Goal: Book appointment/travel/reservation

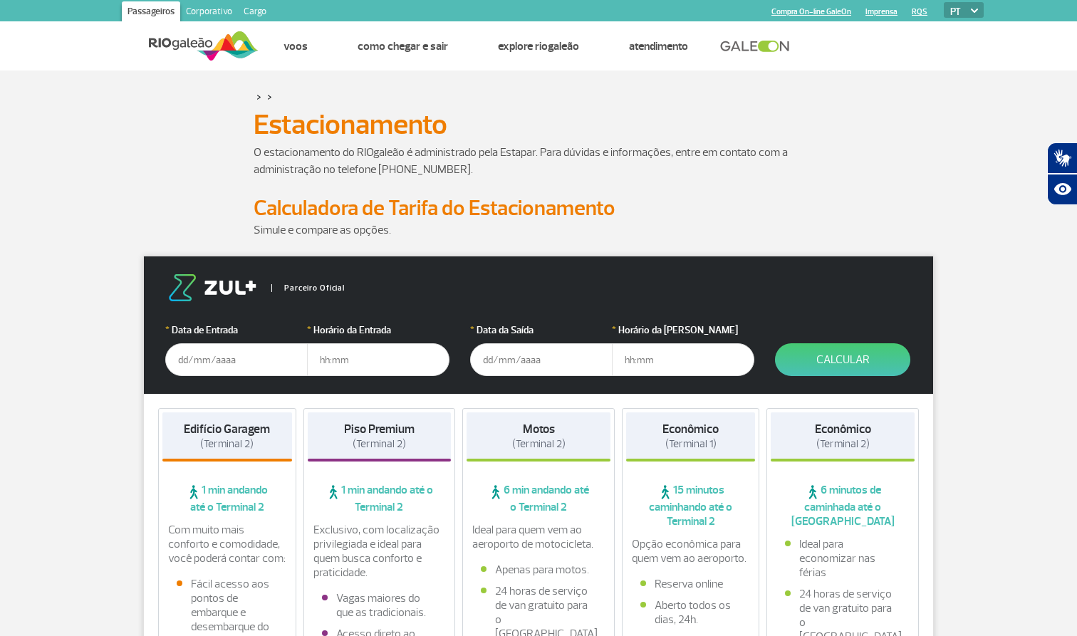
click at [228, 368] on input "text" at bounding box center [236, 359] width 142 height 33
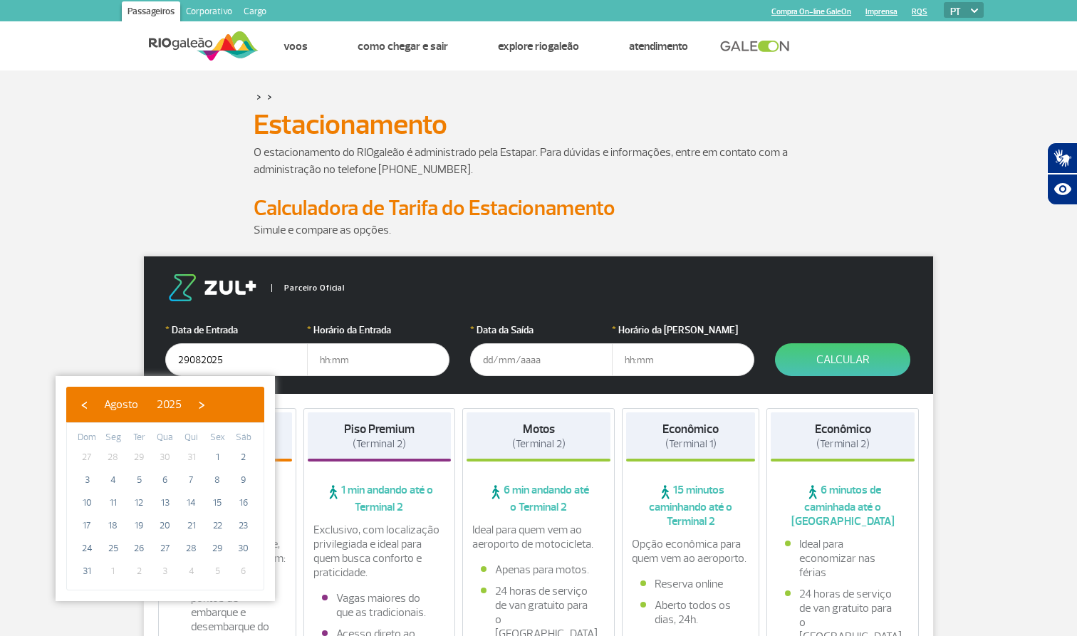
type input "[DATE]"
click at [359, 356] on input "text" at bounding box center [378, 359] width 142 height 33
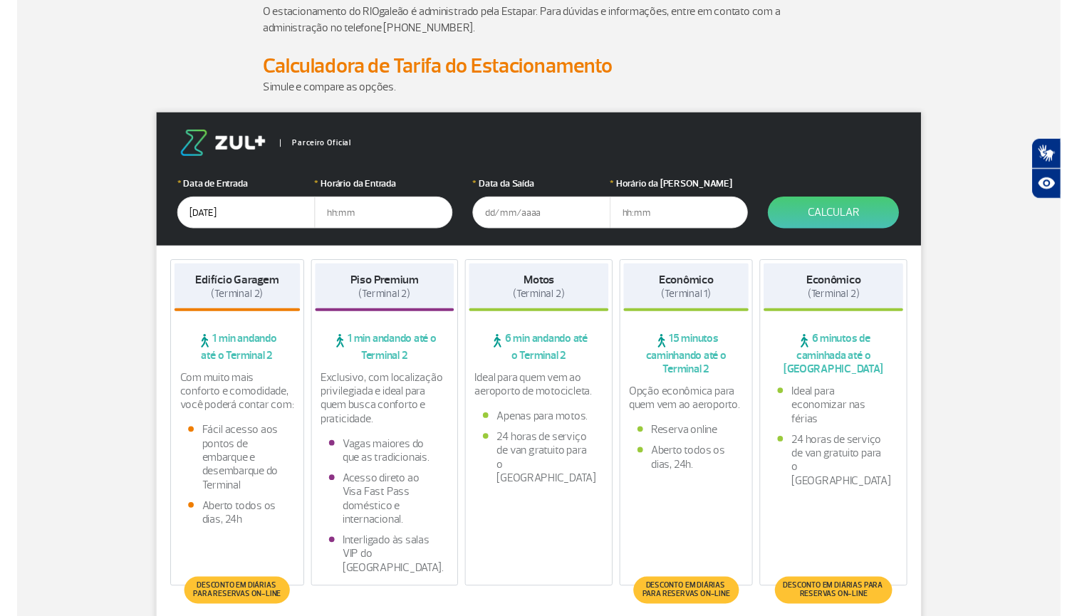
scroll to position [142, 0]
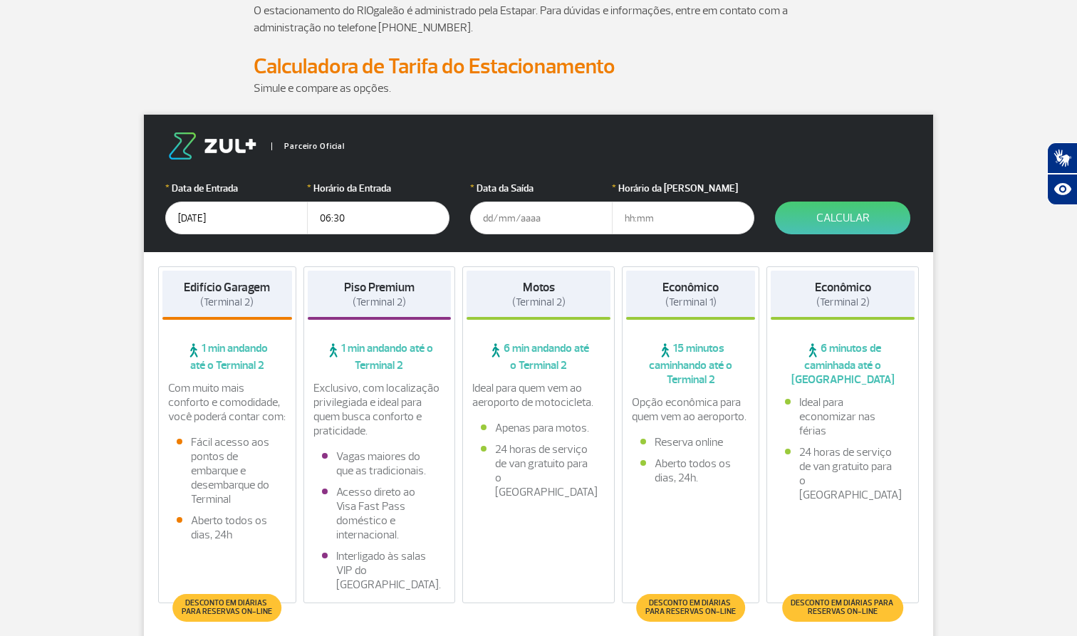
type input "06:30"
click at [534, 217] on input "text" at bounding box center [541, 218] width 142 height 33
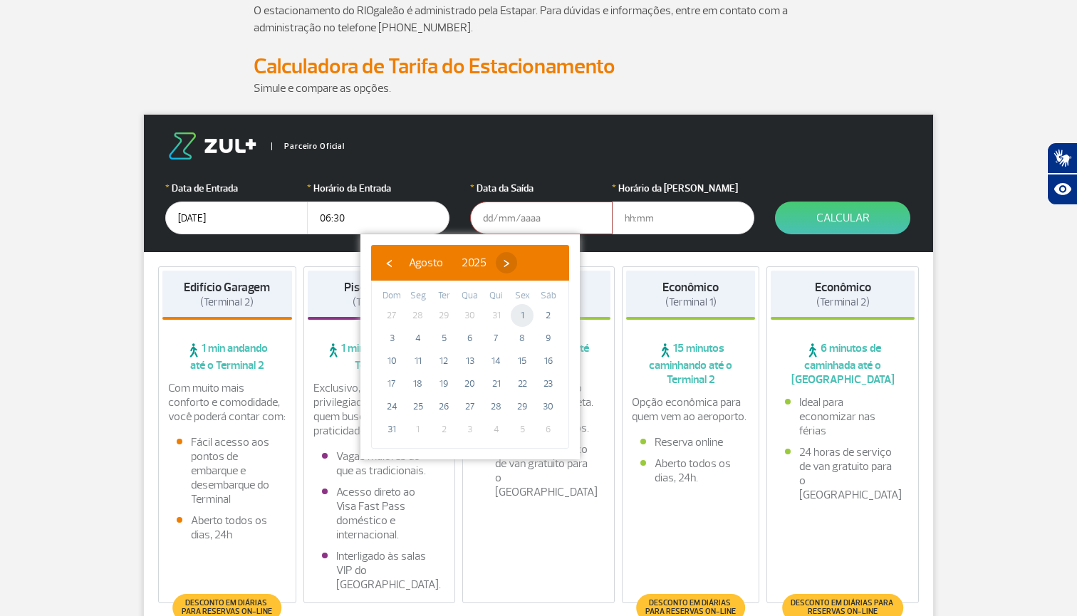
click at [517, 265] on span "›" at bounding box center [506, 262] width 21 height 21
click at [412, 310] on span "1" at bounding box center [418, 315] width 23 height 23
type input "[DATE]"
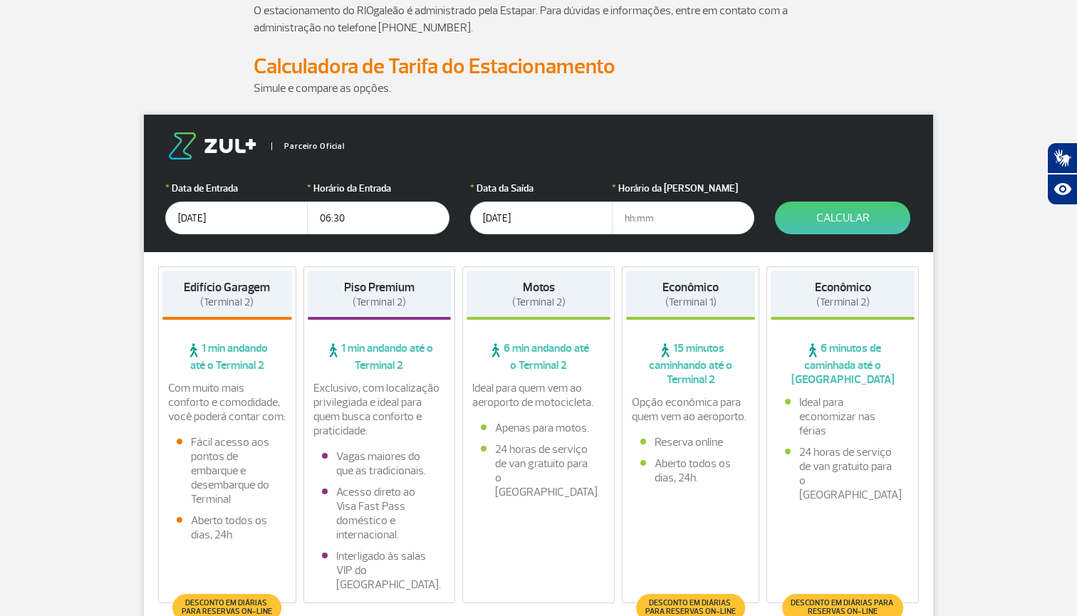
click at [667, 214] on input "text" at bounding box center [683, 218] width 142 height 33
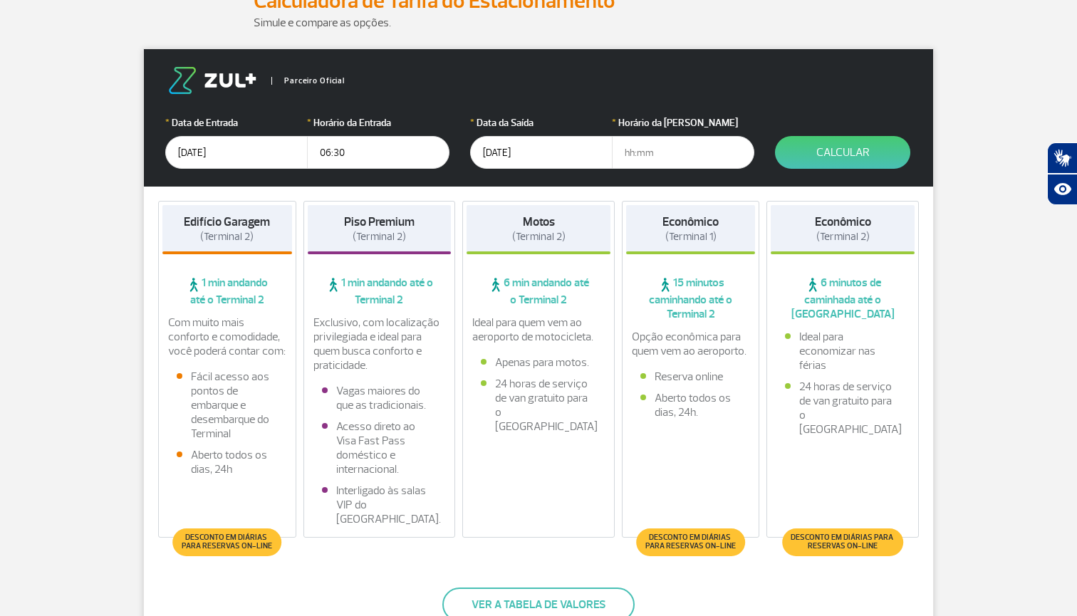
scroll to position [207, 0]
type input "12:00"
click at [860, 147] on button "Calcular" at bounding box center [842, 152] width 135 height 33
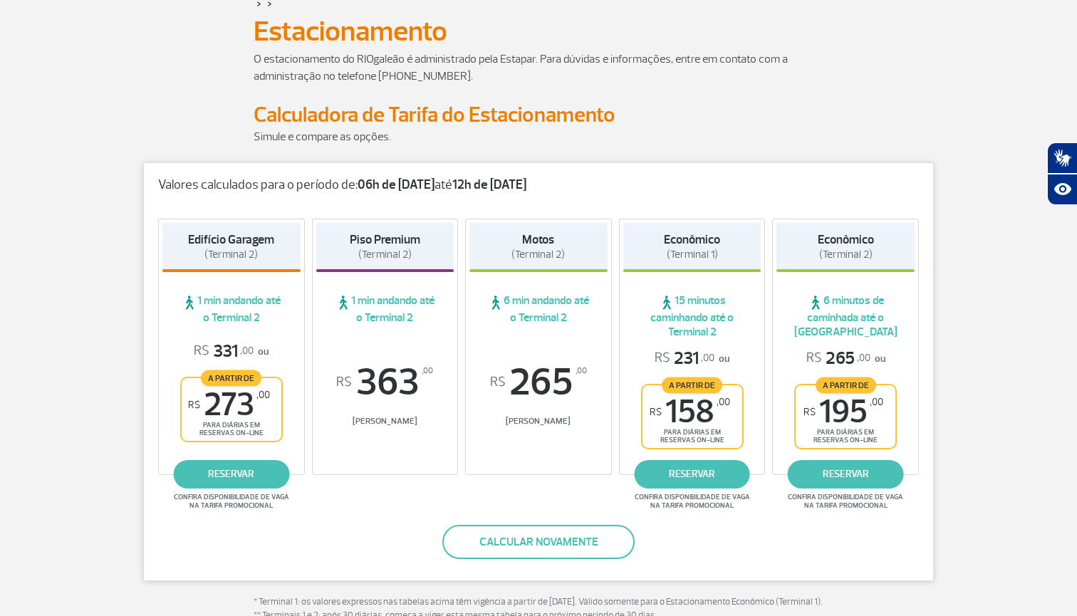
scroll to position [85, 0]
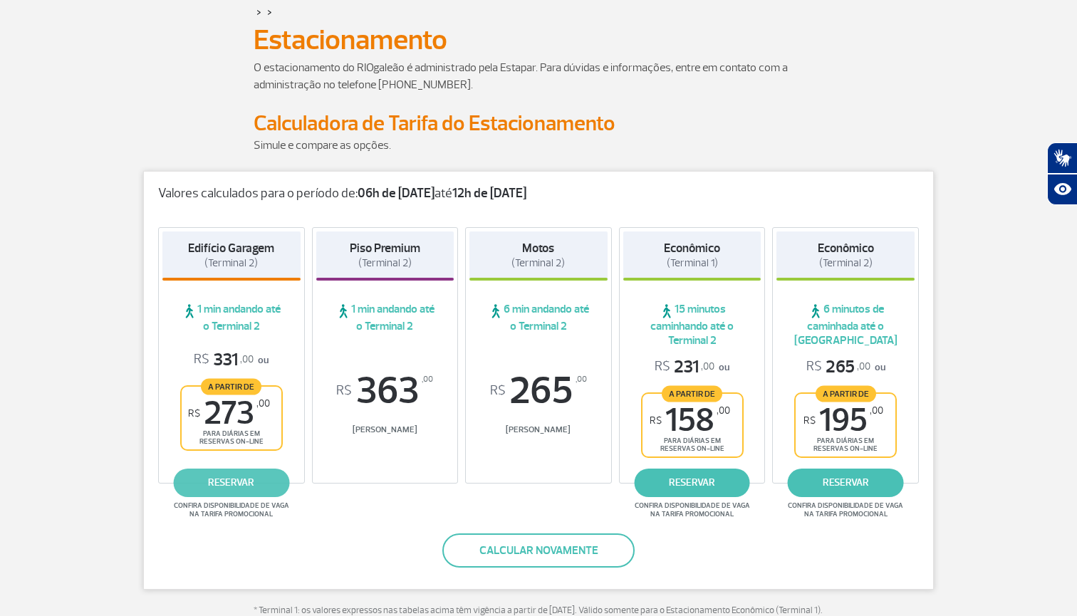
click at [271, 481] on link "reservar" at bounding box center [231, 483] width 116 height 28
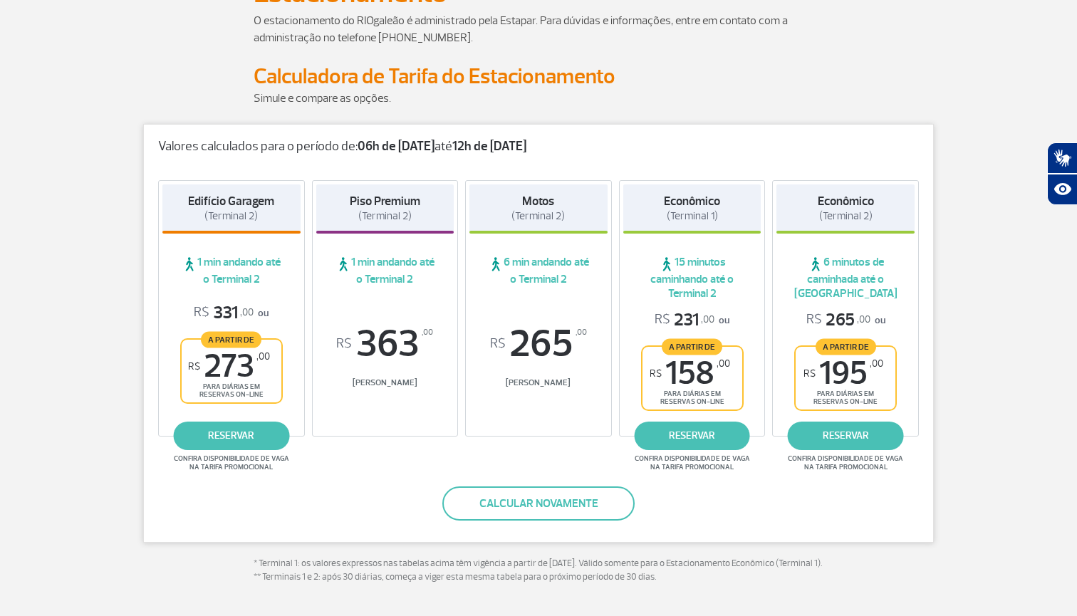
scroll to position [131, 0]
click at [617, 504] on button "Calcular novamente" at bounding box center [538, 504] width 192 height 34
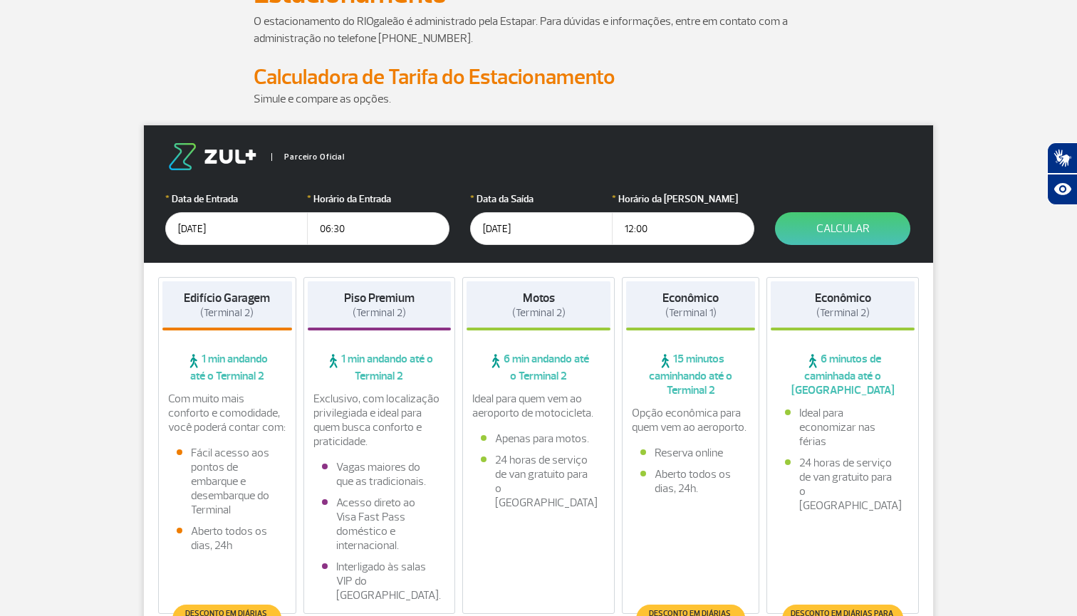
click at [331, 223] on input "06:30" at bounding box center [378, 228] width 142 height 33
type input "05:30"
click at [633, 224] on input "12:00" at bounding box center [683, 228] width 142 height 33
type input "13:00"
click at [869, 235] on button "Calcular" at bounding box center [842, 228] width 135 height 33
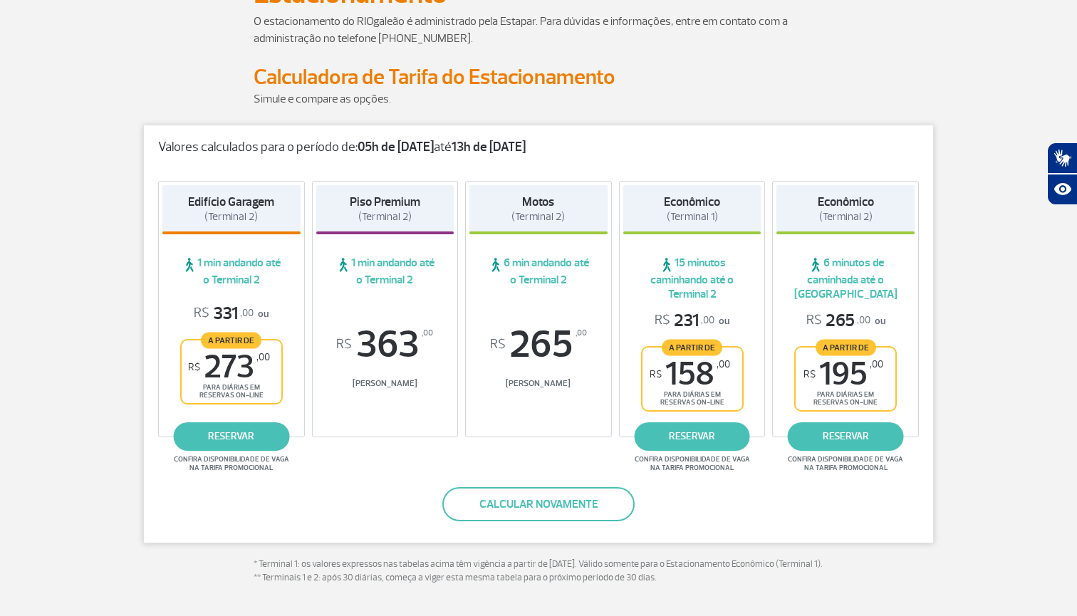
click at [538, 495] on button "Calcular novamente" at bounding box center [538, 504] width 192 height 34
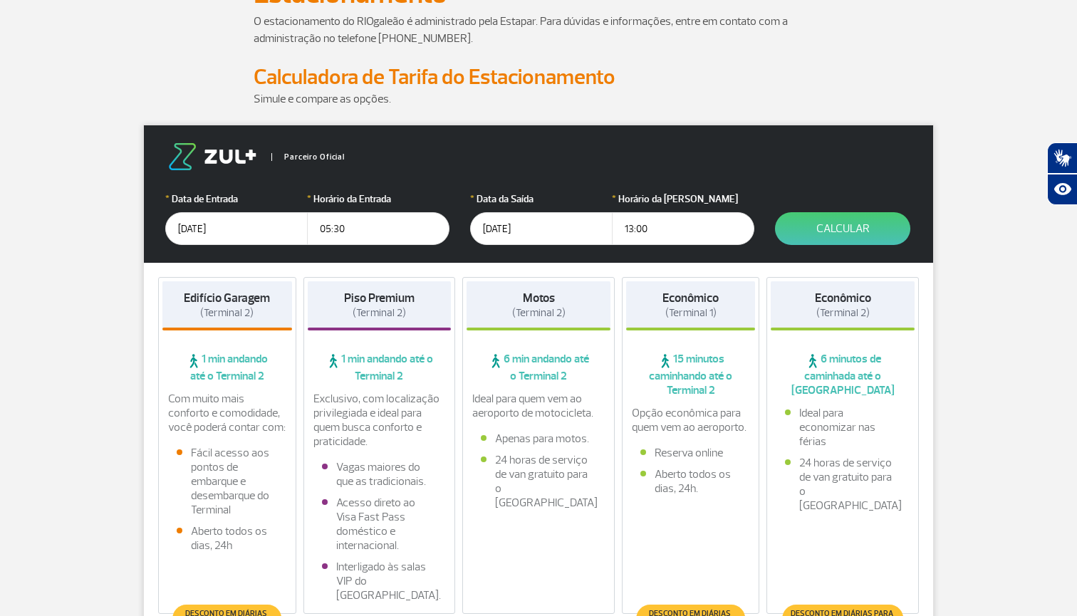
click at [406, 225] on input "05:30" at bounding box center [378, 228] width 142 height 33
type input "05:30"
click at [672, 217] on input "13:00" at bounding box center [683, 228] width 142 height 33
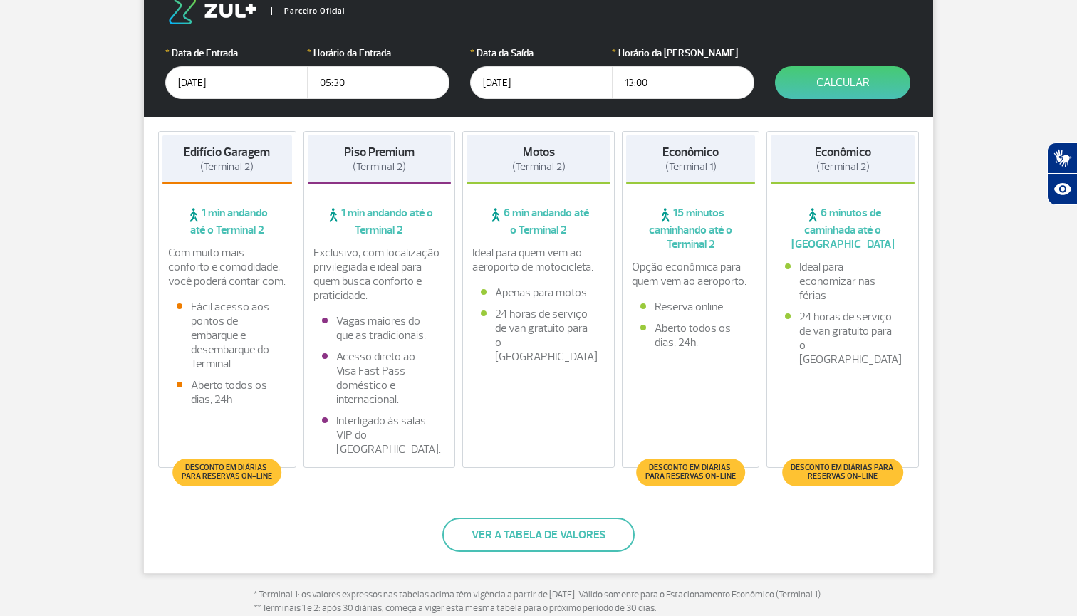
scroll to position [278, 0]
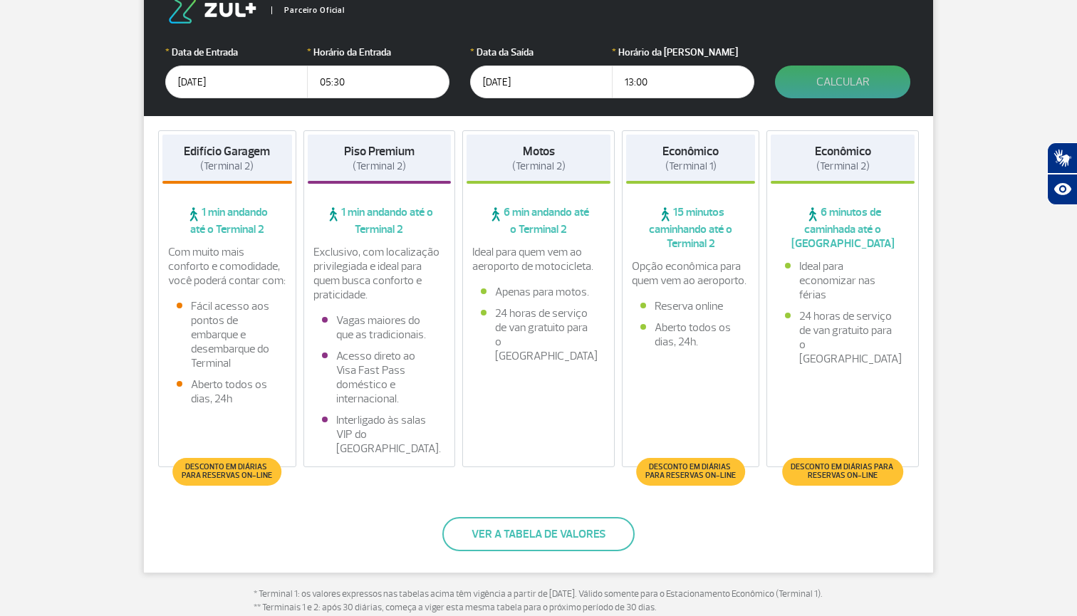
click at [824, 78] on button "Calcular" at bounding box center [842, 82] width 135 height 33
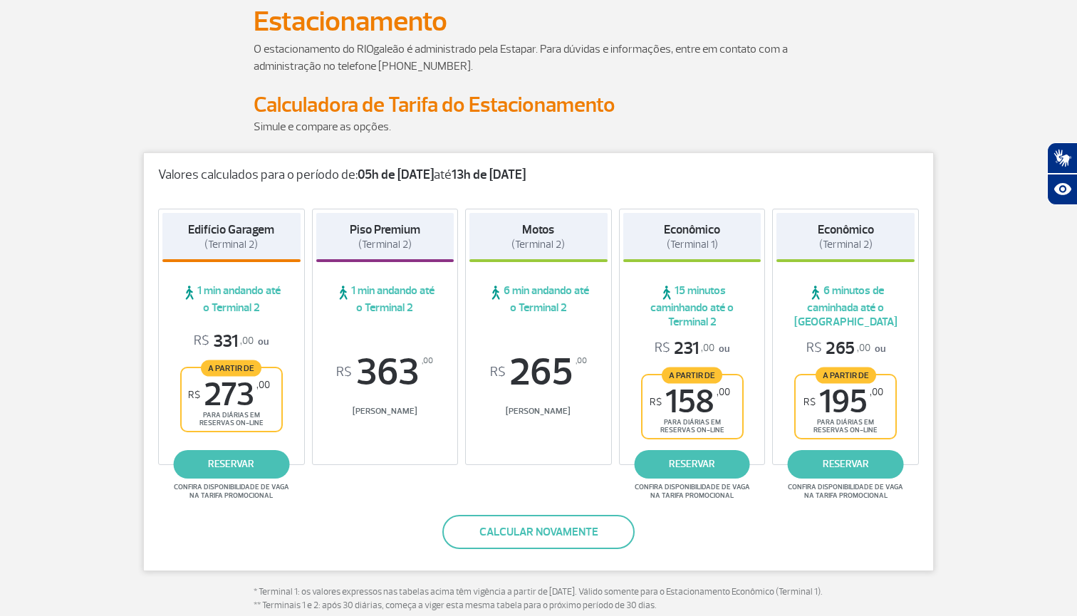
scroll to position [110, 0]
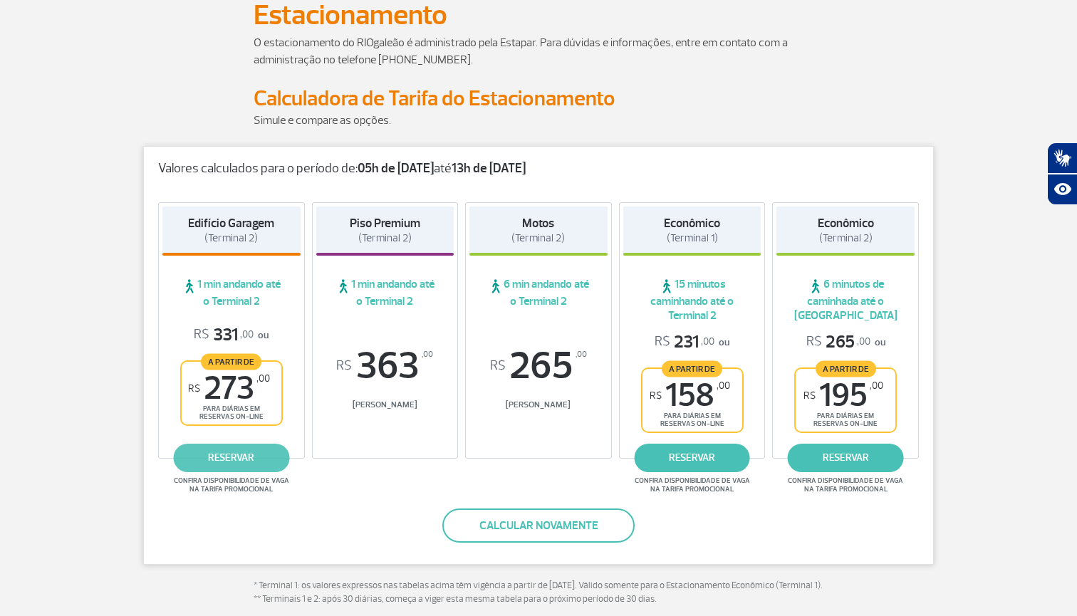
click at [261, 459] on link "reservar" at bounding box center [231, 458] width 116 height 28
